Goal: Find specific page/section: Find specific page/section

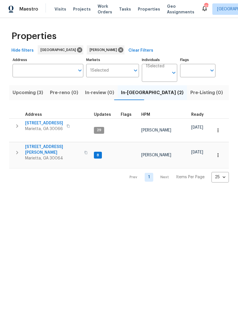
click at [54, 144] on span "[STREET_ADDRESS][PERSON_NAME]" at bounding box center [53, 149] width 56 height 11
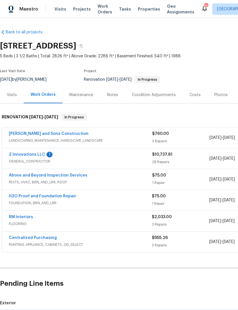
click at [35, 156] on link "Z Innovations LLC" at bounding box center [27, 154] width 36 height 4
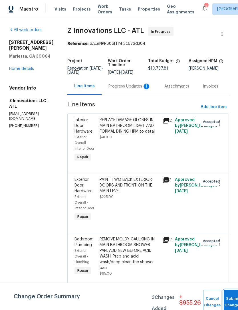
click at [231, 296] on button "Submit Changes" at bounding box center [232, 302] width 18 height 25
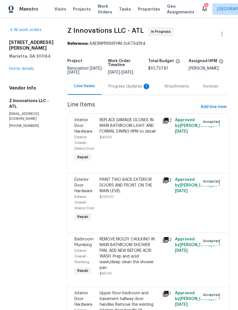
click at [126, 89] on div "Progress Updates 1" at bounding box center [129, 86] width 42 height 6
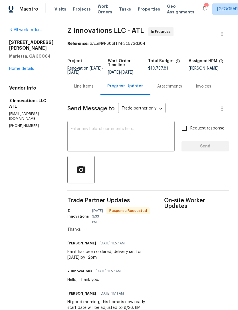
click at [76, 95] on div "Line Items" at bounding box center [83, 86] width 33 height 17
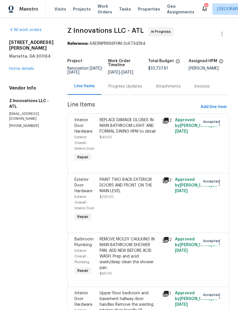
click at [26, 70] on link "Home details" at bounding box center [21, 69] width 25 height 4
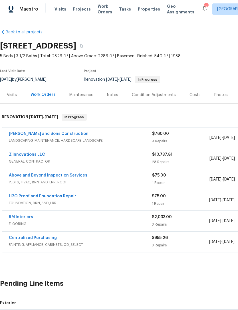
click at [107, 91] on div "Notes" at bounding box center [112, 94] width 25 height 17
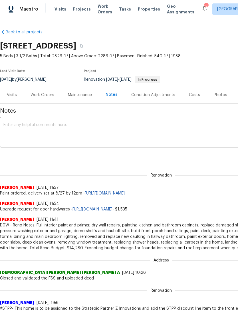
click at [9, 91] on div "Visits" at bounding box center [12, 94] width 24 height 17
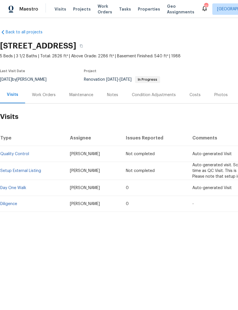
click at [54, 11] on span "Visits" at bounding box center [60, 9] width 12 height 6
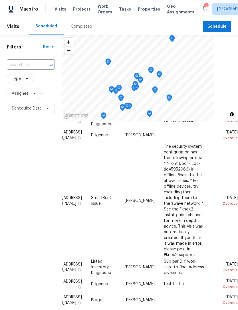
scroll to position [64, 55]
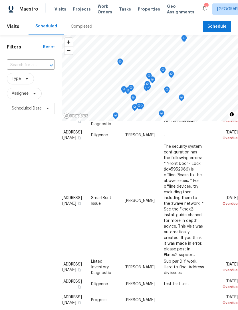
click at [58, 11] on span "Visits" at bounding box center [60, 9] width 12 height 6
click at [140, 11] on span "Properties" at bounding box center [149, 9] width 22 height 6
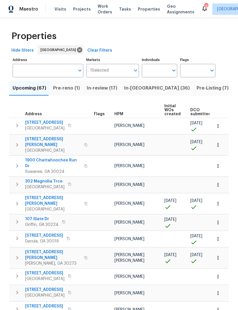
click at [196, 91] on span "Pre-Listing (7)" at bounding box center [212, 88] width 32 height 8
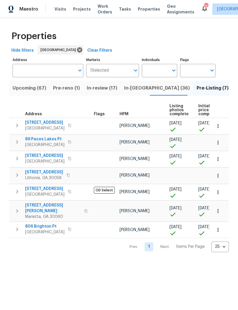
click at [136, 89] on span "In-[GEOGRAPHIC_DATA] (36)" at bounding box center [157, 88] width 66 height 8
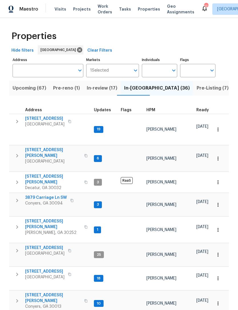
scroll to position [5, 0]
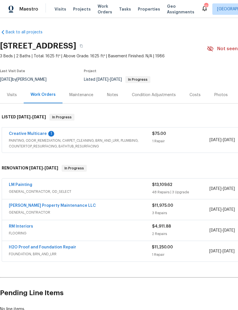
click at [97, 258] on div "H2O Proof and Foundation Repair FOUNDATION, BRN_AND_LRR" at bounding box center [80, 251] width 143 height 14
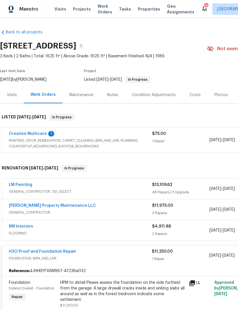
click at [44, 250] on link "H2O Proof and Foundation Repair" at bounding box center [42, 251] width 67 height 4
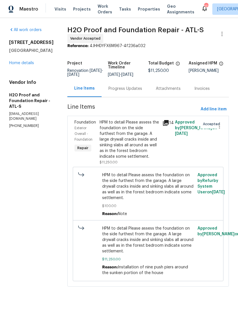
click at [108, 89] on div "Progress Updates" at bounding box center [125, 89] width 34 height 6
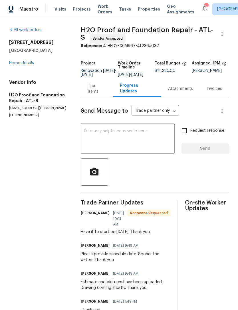
click at [23, 62] on link "Home details" at bounding box center [21, 63] width 25 height 4
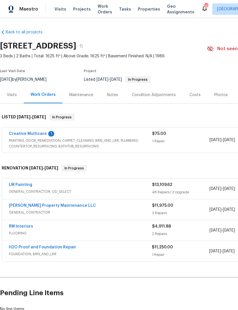
click at [11, 99] on div "Visits" at bounding box center [12, 94] width 24 height 17
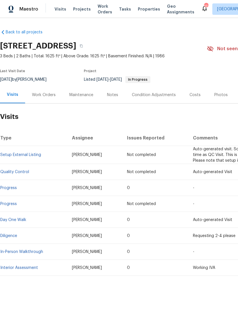
click at [189, 95] on div "Costs" at bounding box center [194, 95] width 11 height 6
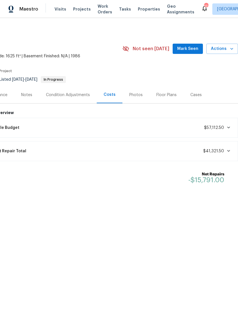
scroll to position [0, 84]
